Goal: Task Accomplishment & Management: Manage account settings

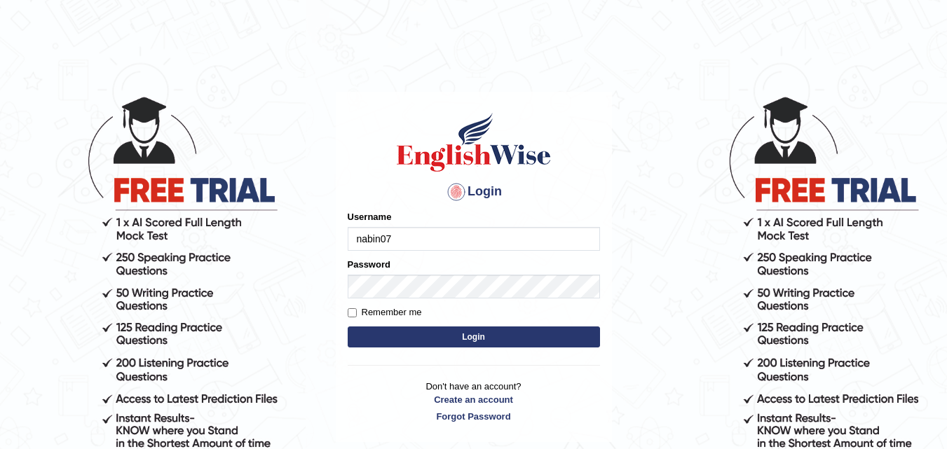
type input "nabin07"
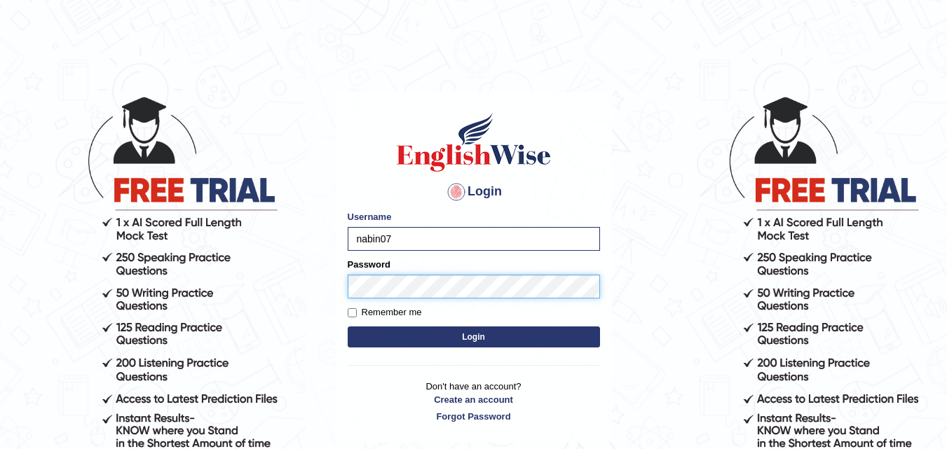
click at [348, 327] on button "Login" at bounding box center [474, 337] width 252 height 21
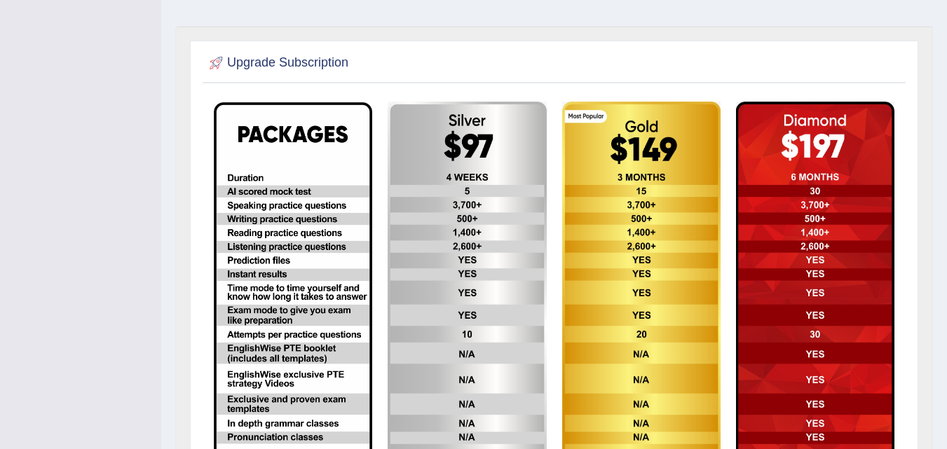
scroll to position [312, 0]
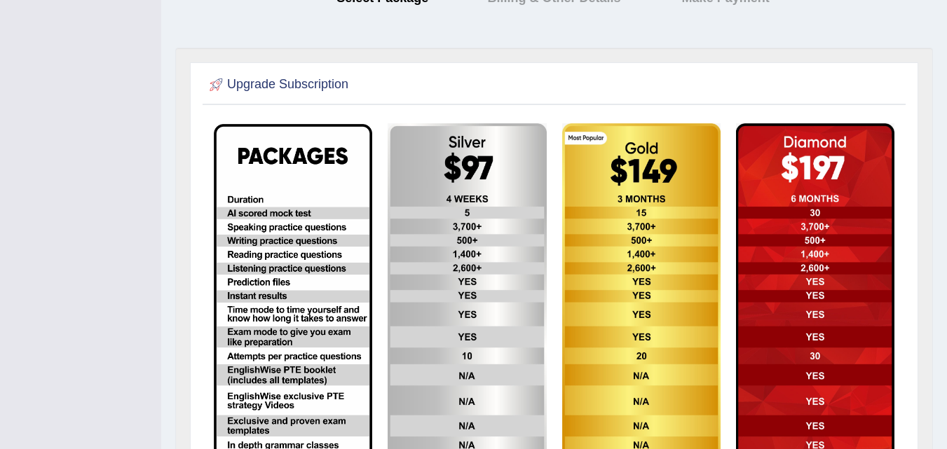
drag, startPoint x: 413, startPoint y: 163, endPoint x: 401, endPoint y: 97, distance: 67.1
click at [401, 97] on div at bounding box center [554, 85] width 696 height 29
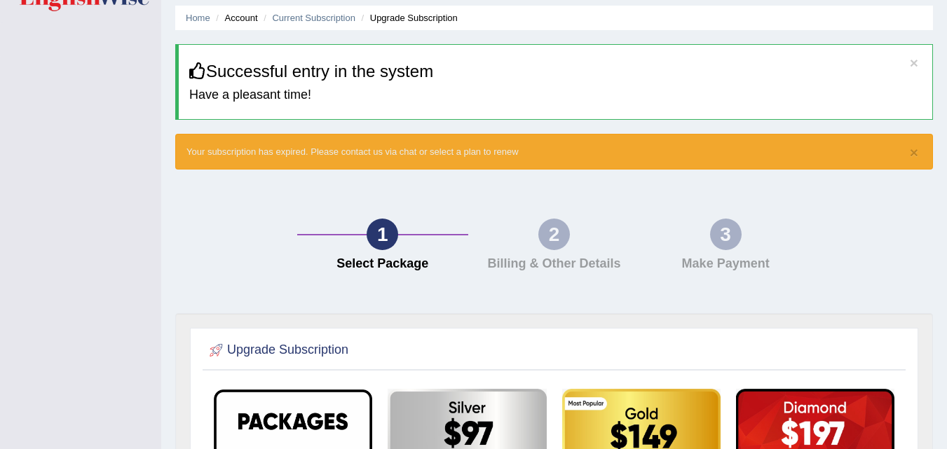
scroll to position [0, 0]
